Goal: Find specific page/section: Find specific page/section

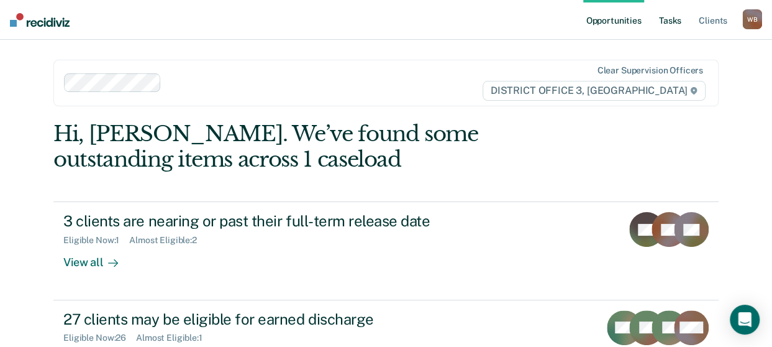
click at [672, 22] on link "Tasks" at bounding box center [670, 20] width 27 height 40
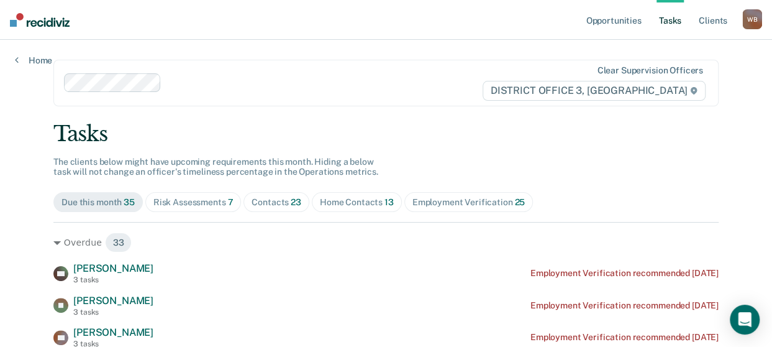
click at [195, 199] on div "Risk Assessments 7" at bounding box center [193, 202] width 80 height 11
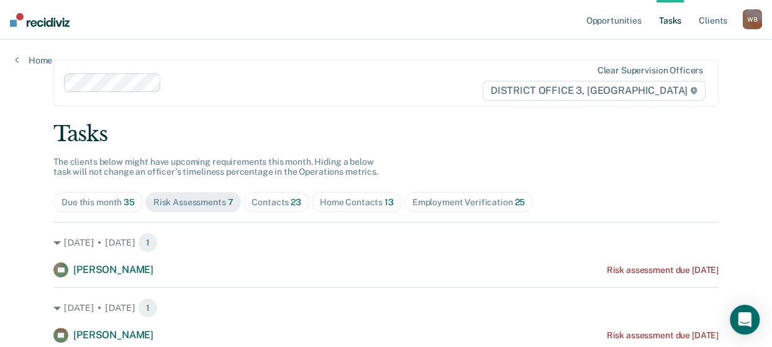
click at [291, 205] on span "23" at bounding box center [296, 202] width 11 height 10
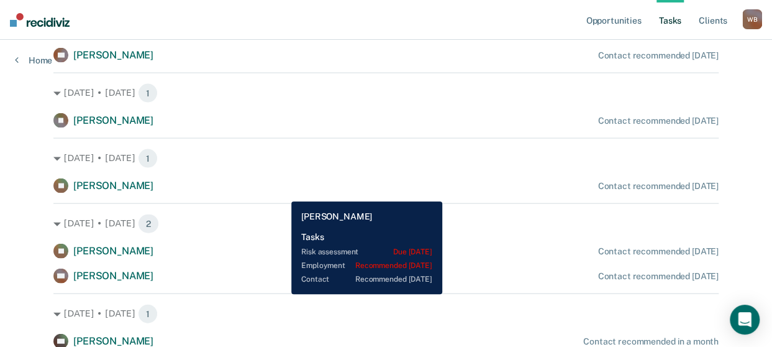
scroll to position [1293, 0]
